Goal: Task Accomplishment & Management: Complete application form

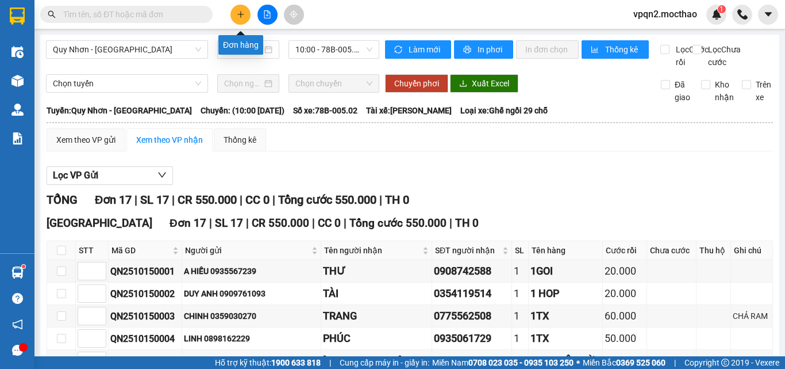
click at [241, 11] on icon "plus" at bounding box center [241, 14] width 8 height 8
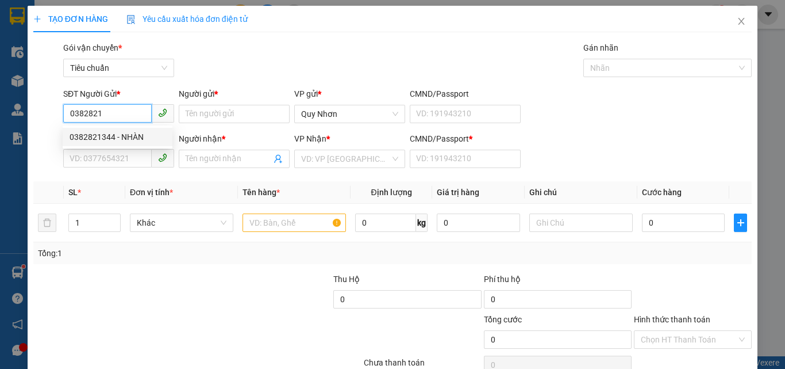
click at [124, 140] on div "0382821344 - NHÀN" at bounding box center [118, 137] width 96 height 13
type input "0382821344"
type input "NHÀN"
type input "0984884062"
type input "LAM"
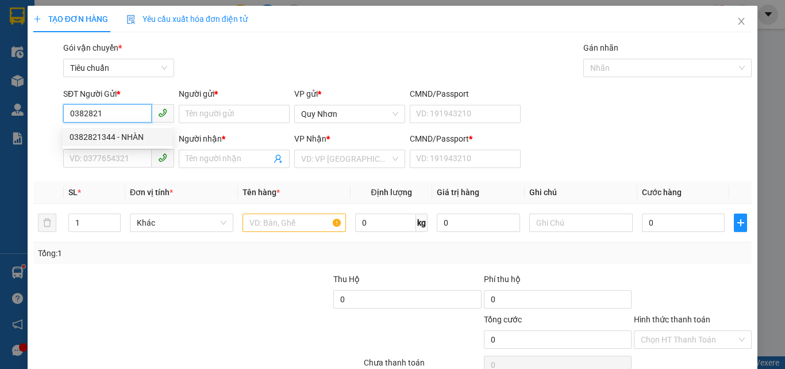
type input "A"
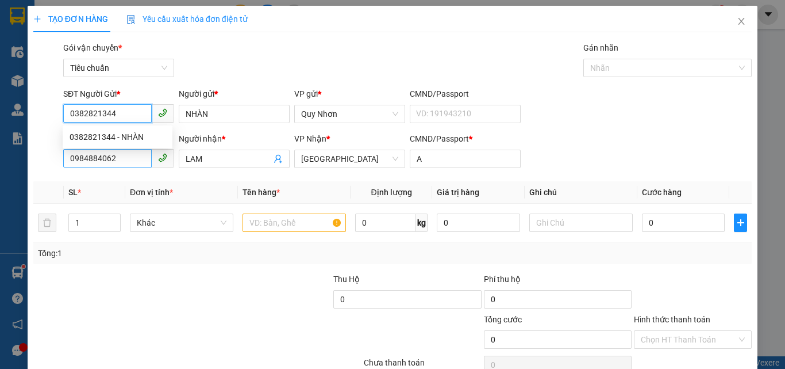
type input "20.000"
type input "0382821344"
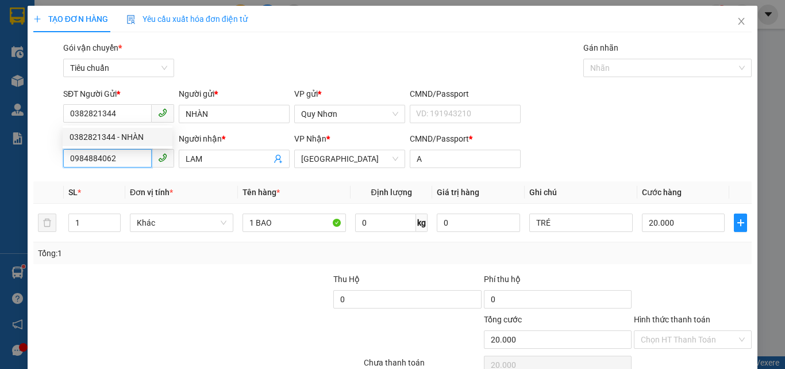
click at [128, 151] on input "0984884062" at bounding box center [107, 158] width 89 height 18
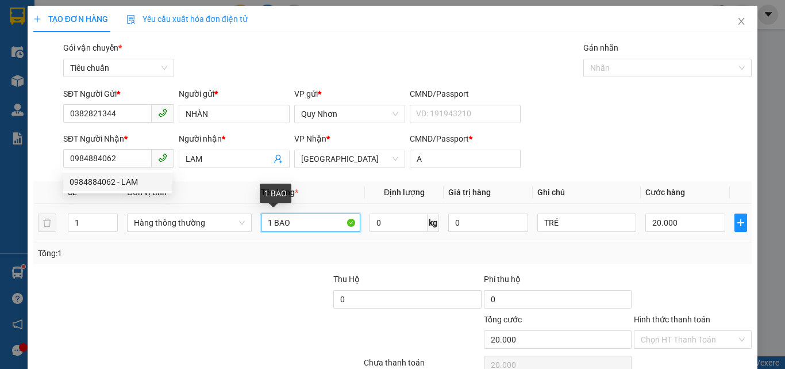
click at [304, 223] on input "1 BAO" at bounding box center [310, 222] width 99 height 18
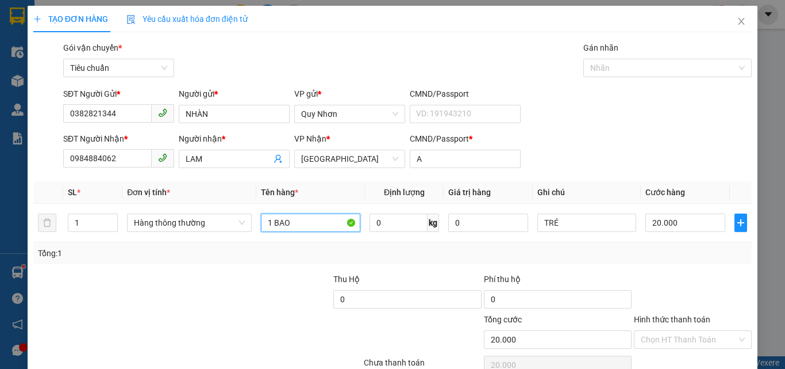
scroll to position [57, 0]
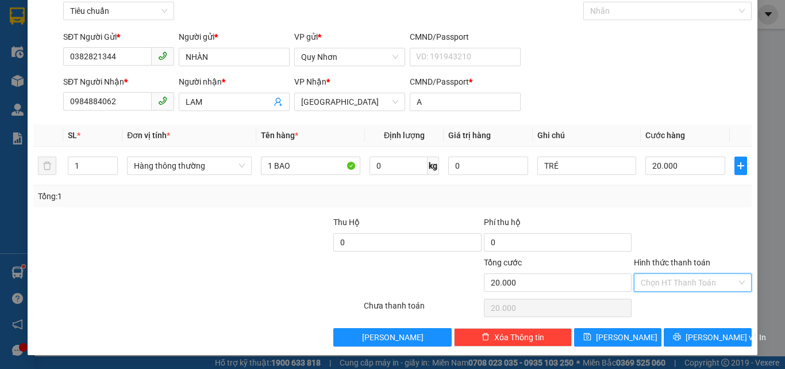
click at [673, 278] on input "Hình thức thanh toán" at bounding box center [689, 282] width 96 height 17
click at [669, 201] on div "Tại văn phòng" at bounding box center [686, 204] width 103 height 13
type input "0"
click at [687, 336] on button "[PERSON_NAME] và In" at bounding box center [708, 337] width 88 height 18
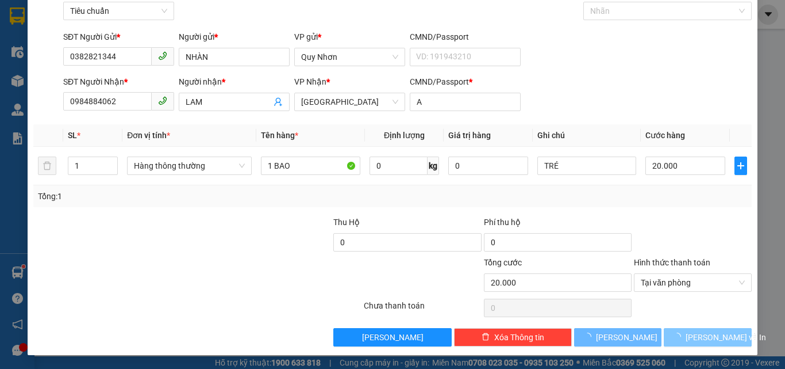
click at [687, 336] on button "[PERSON_NAME] và In" at bounding box center [708, 337] width 88 height 18
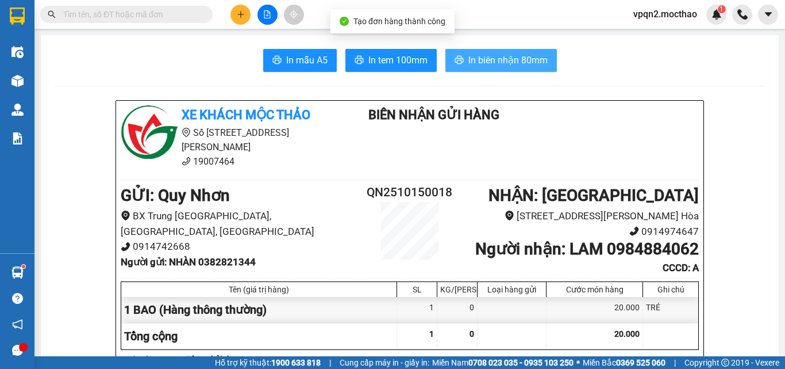
click at [493, 62] on span "In biên nhận 80mm" at bounding box center [508, 60] width 79 height 14
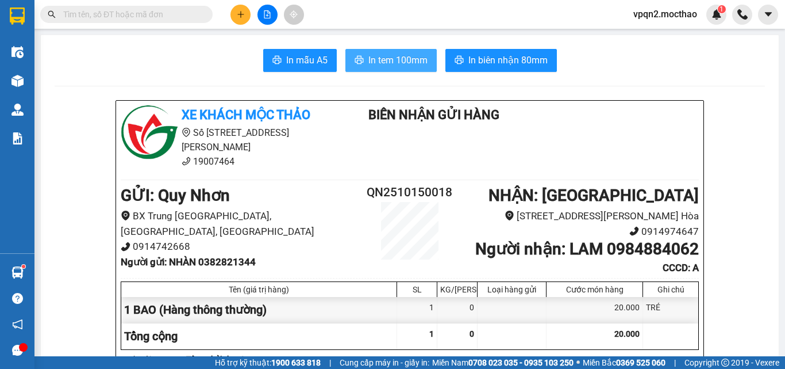
click at [346, 58] on button "In tem 100mm" at bounding box center [391, 60] width 91 height 23
